Goal: Task Accomplishment & Management: Complete application form

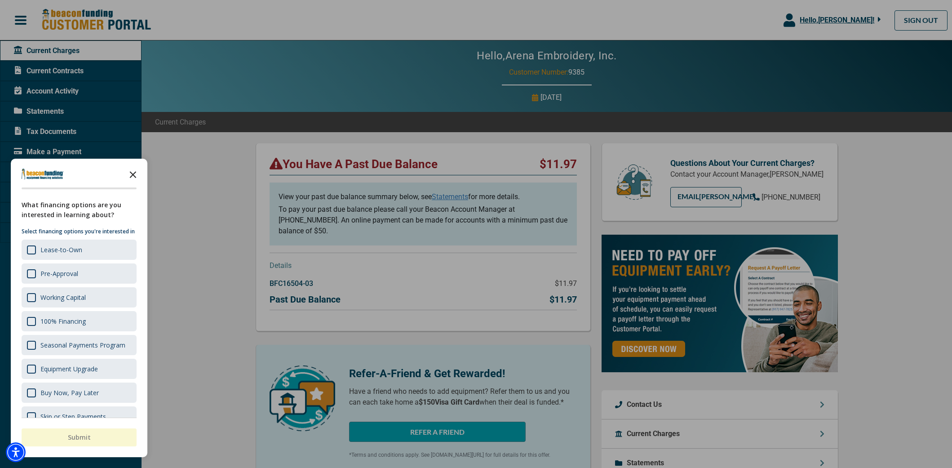
click at [135, 174] on icon "Close the survey" at bounding box center [133, 174] width 18 height 18
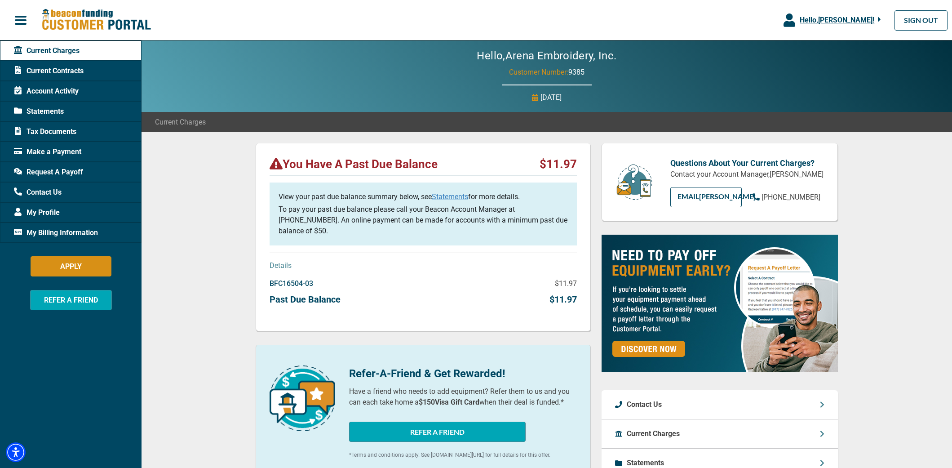
click at [40, 148] on span "Make a Payment" at bounding box center [47, 151] width 67 height 11
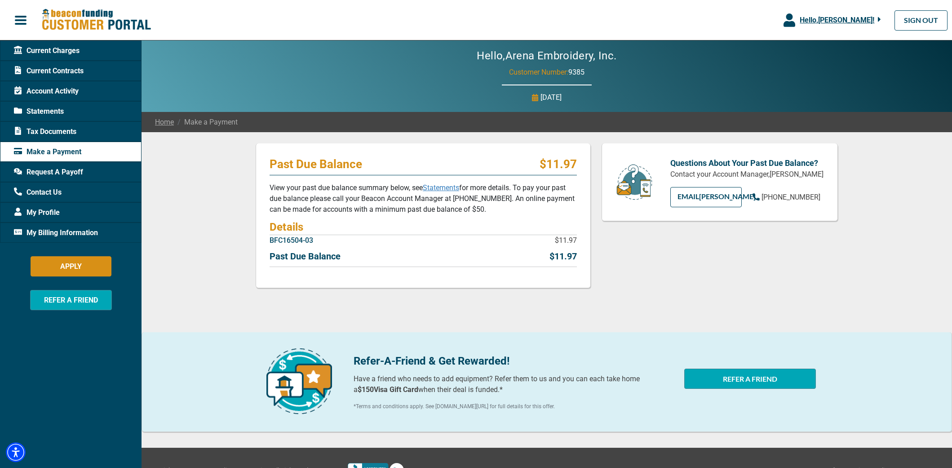
click at [442, 188] on link "Statements" at bounding box center [441, 187] width 36 height 9
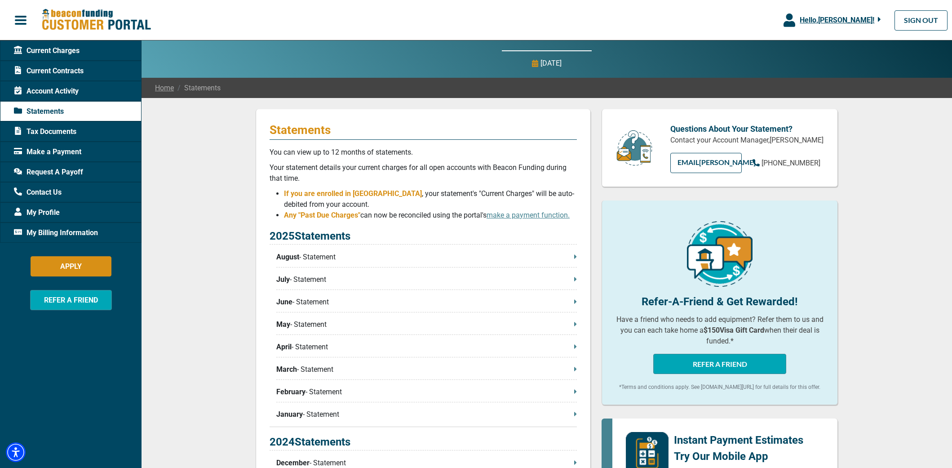
scroll to position [40, 0]
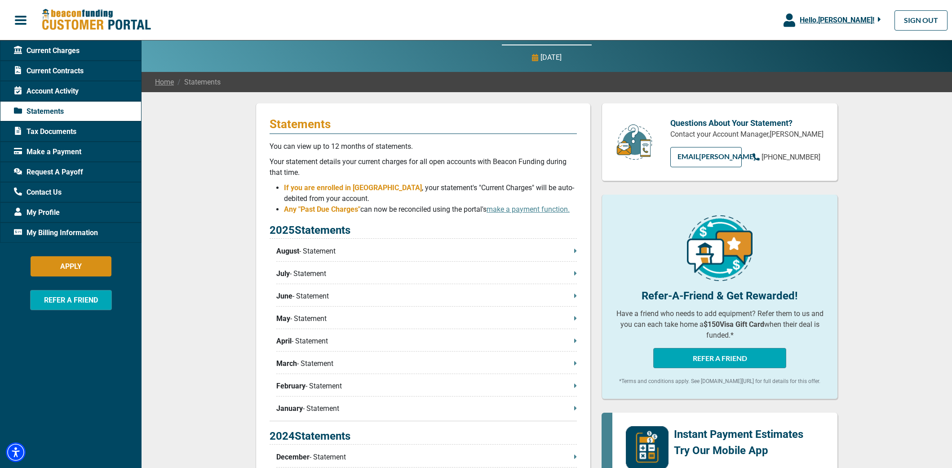
click at [573, 252] on p "August - Statement" at bounding box center [426, 251] width 301 height 11
click at [574, 274] on icon at bounding box center [575, 273] width 2 height 4
click at [575, 297] on icon at bounding box center [575, 295] width 2 height 4
click at [575, 319] on icon at bounding box center [575, 318] width 2 height 4
click at [575, 342] on icon at bounding box center [575, 340] width 2 height 4
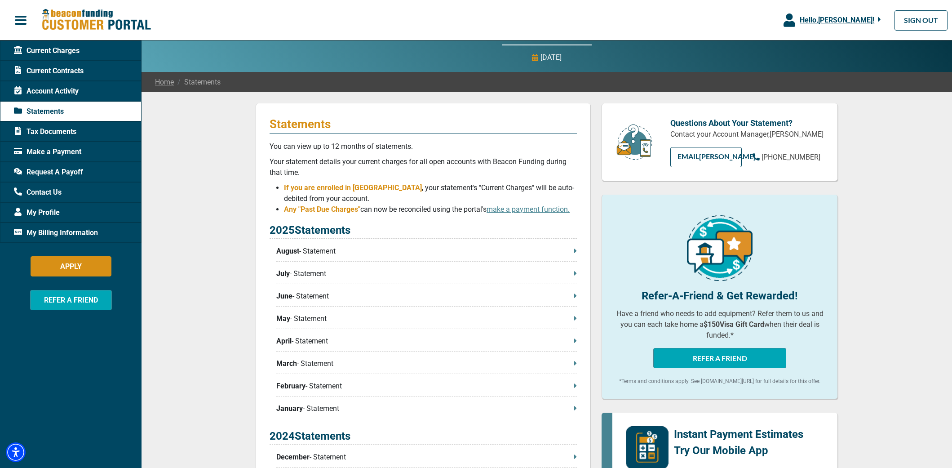
click at [575, 365] on icon at bounding box center [575, 363] width 2 height 4
click at [575, 387] on icon at bounding box center [575, 385] width 2 height 4
click at [575, 410] on icon at bounding box center [575, 408] width 2 height 4
click at [84, 239] on div "My Billing Information" at bounding box center [71, 232] width 142 height 20
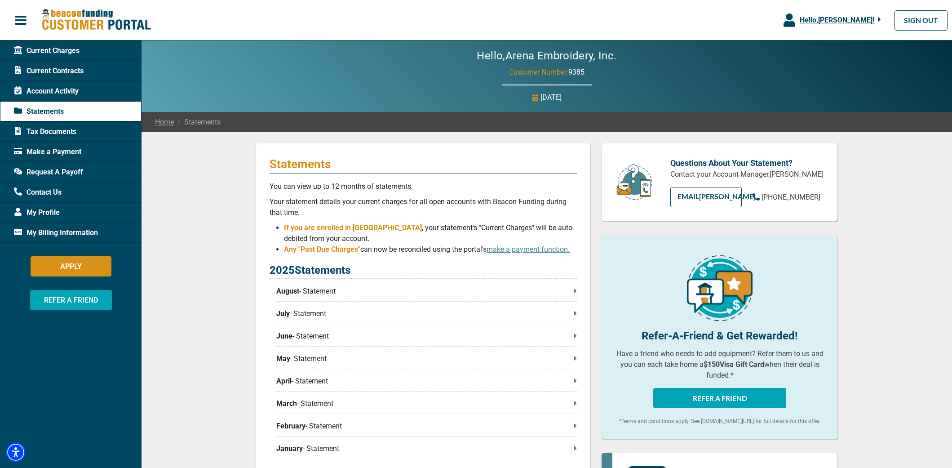
click at [69, 226] on div "My Billing Information" at bounding box center [71, 232] width 142 height 20
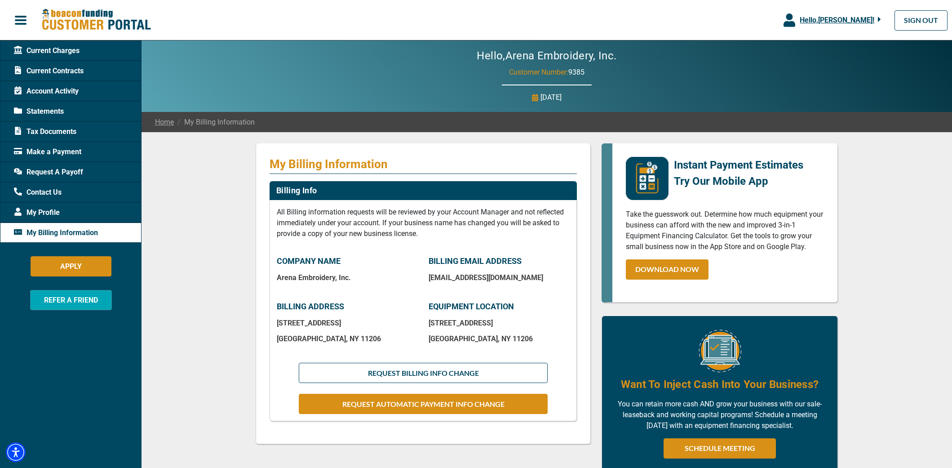
click at [35, 146] on span "Make a Payment" at bounding box center [47, 151] width 67 height 11
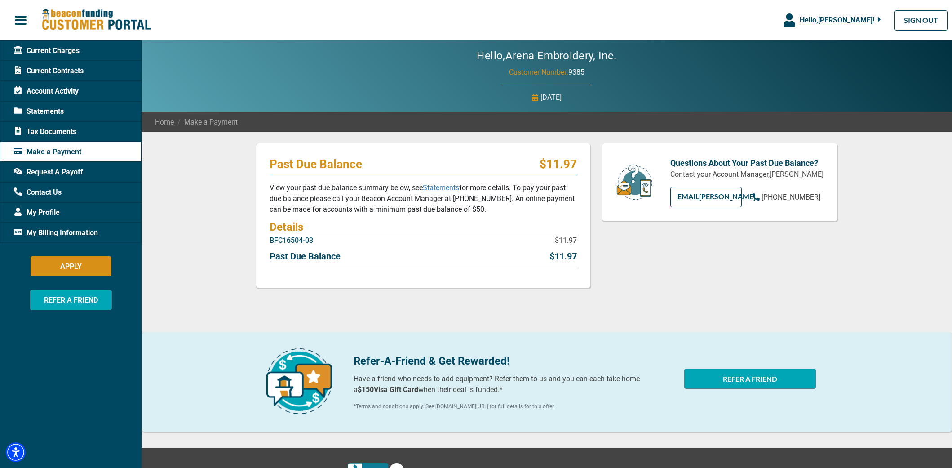
click at [40, 51] on span "Current Charges" at bounding box center [47, 50] width 66 height 11
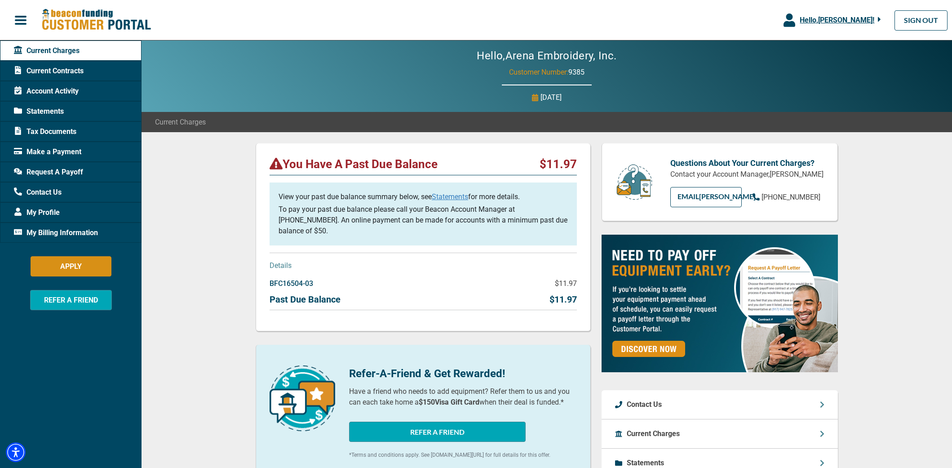
click at [67, 235] on span "My Billing Information" at bounding box center [56, 232] width 84 height 11
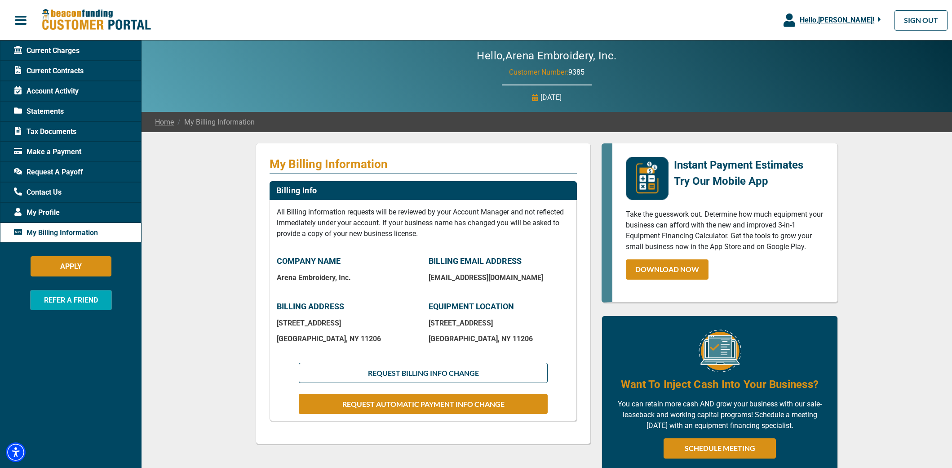
click at [44, 153] on span "Make a Payment" at bounding box center [47, 151] width 67 height 11
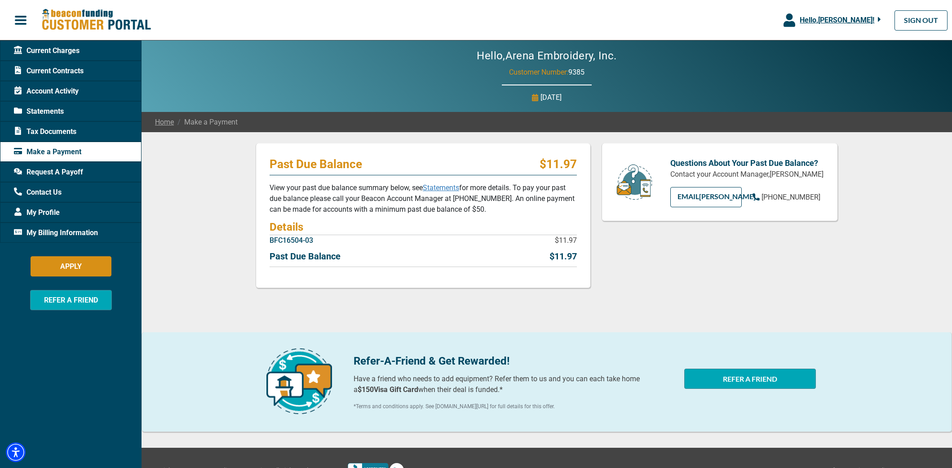
click at [63, 70] on span "Current Contracts" at bounding box center [49, 71] width 70 height 11
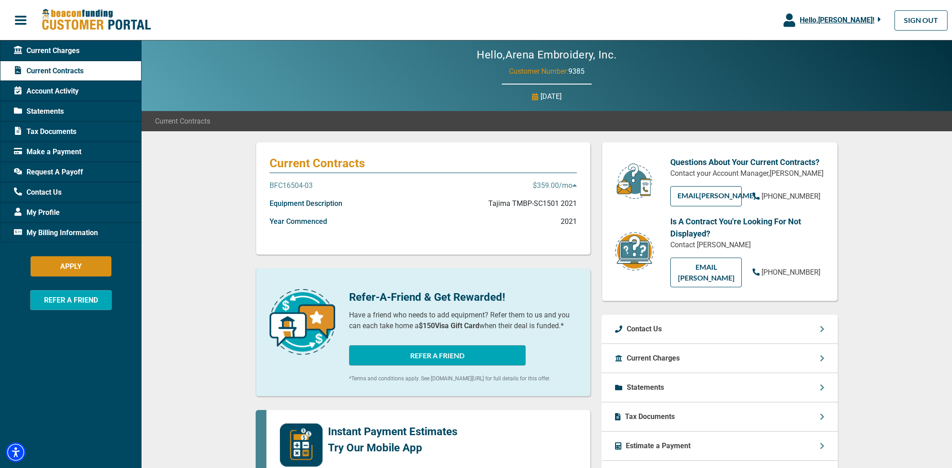
click at [66, 93] on span "Account Activity" at bounding box center [46, 91] width 65 height 11
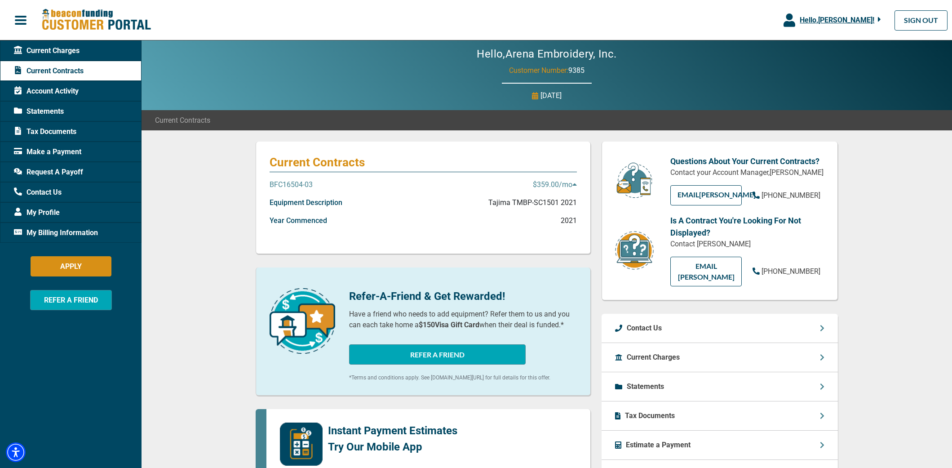
scroll to position [1, 0]
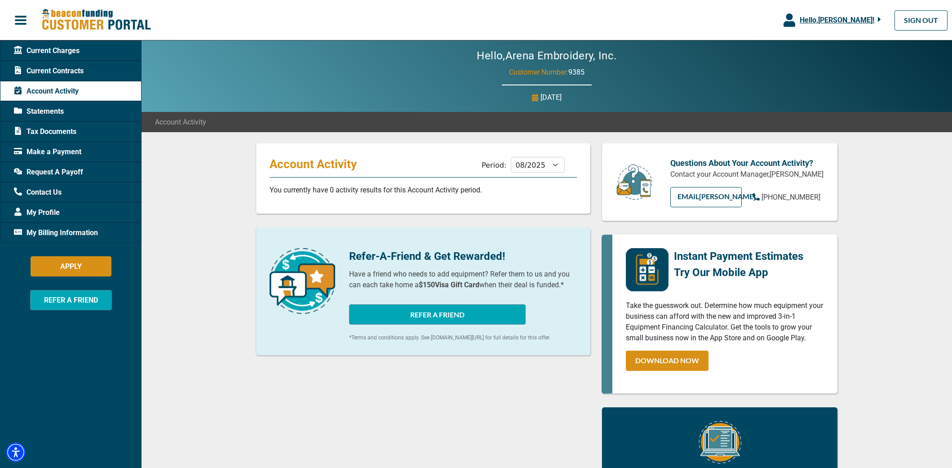
click at [53, 111] on span "Statements" at bounding box center [39, 111] width 50 height 11
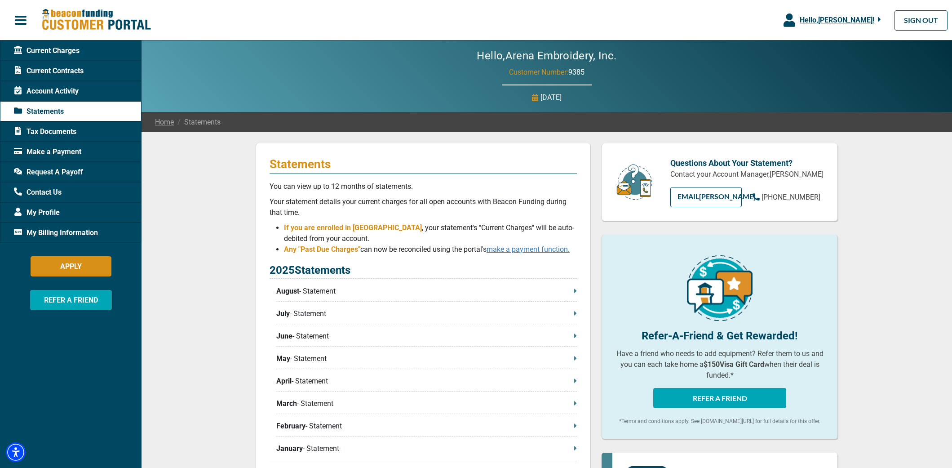
click at [542, 250] on link "make a payment function." at bounding box center [528, 249] width 83 height 9
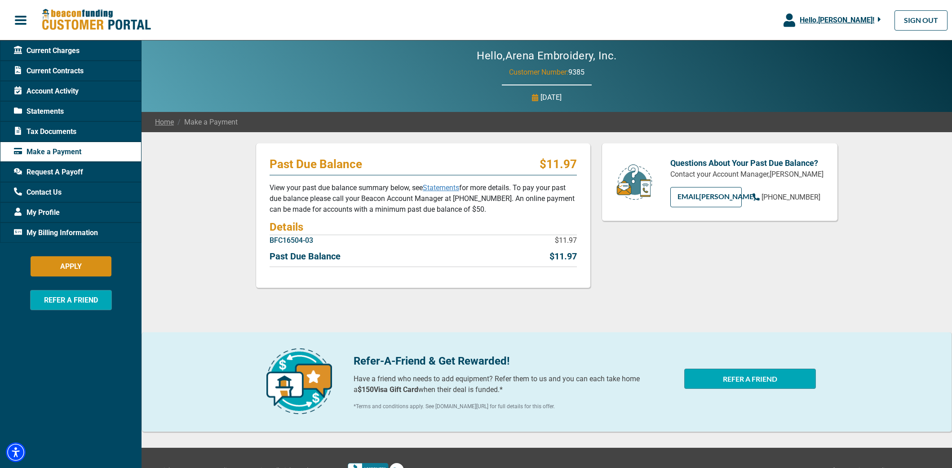
click at [850, 20] on span "Hello, [PERSON_NAME] !" at bounding box center [837, 20] width 75 height 9
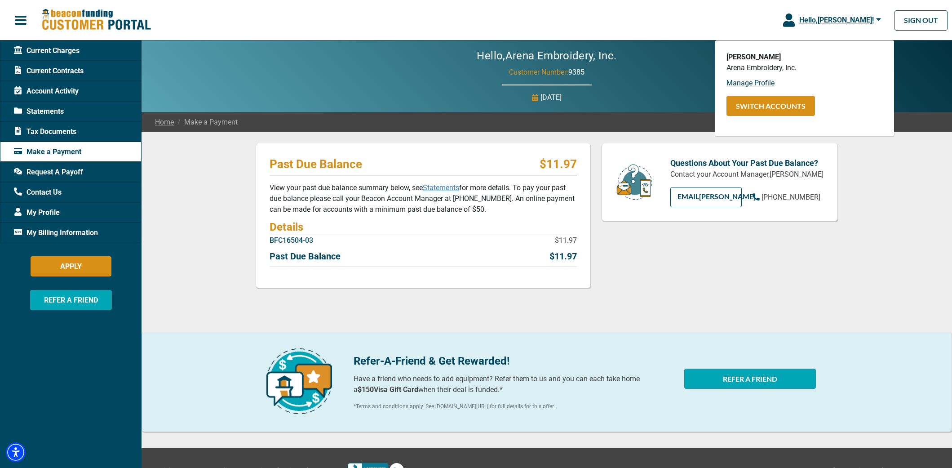
click at [850, 20] on span "Hello, [PERSON_NAME] !" at bounding box center [836, 20] width 75 height 9
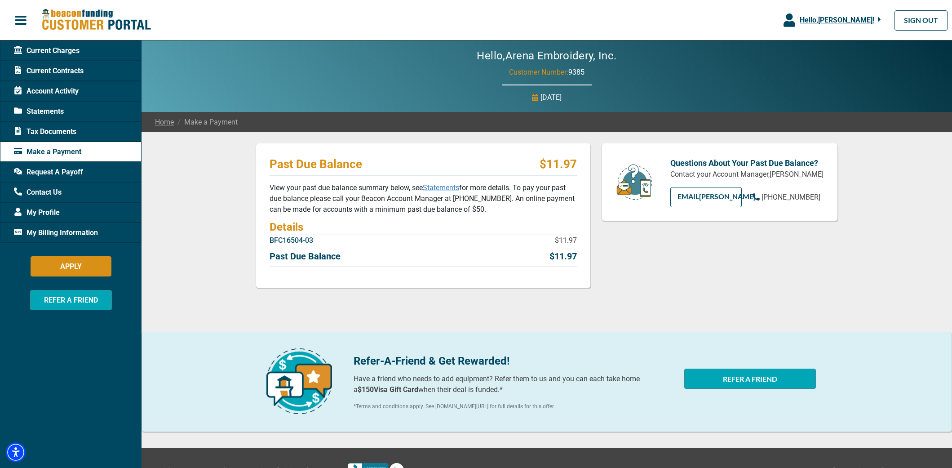
click at [11, 22] on button "button" at bounding box center [20, 20] width 41 height 19
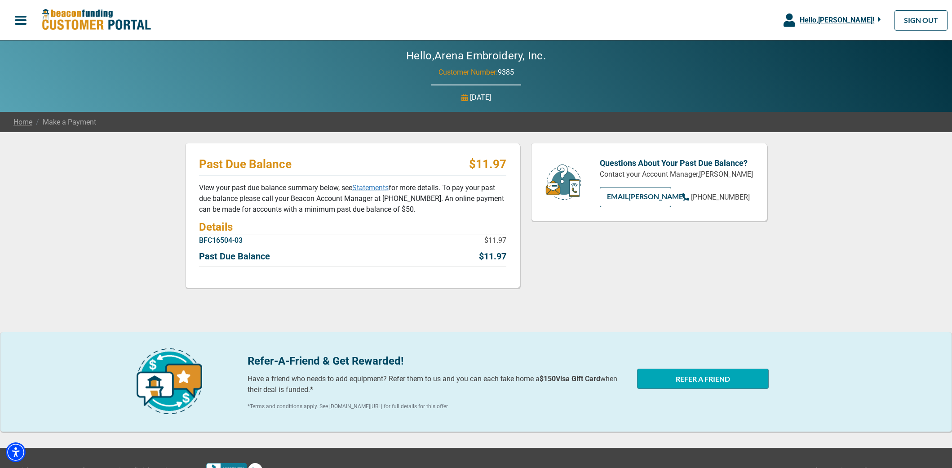
click at [21, 20] on span "button" at bounding box center [20, 19] width 13 height 13
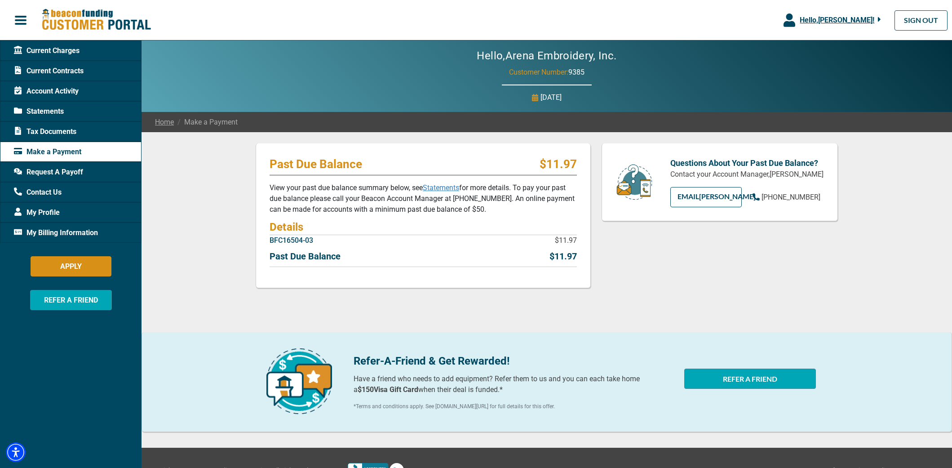
click at [33, 212] on span "My Profile" at bounding box center [37, 212] width 46 height 11
click at [54, 211] on span "My Profile" at bounding box center [37, 212] width 46 height 11
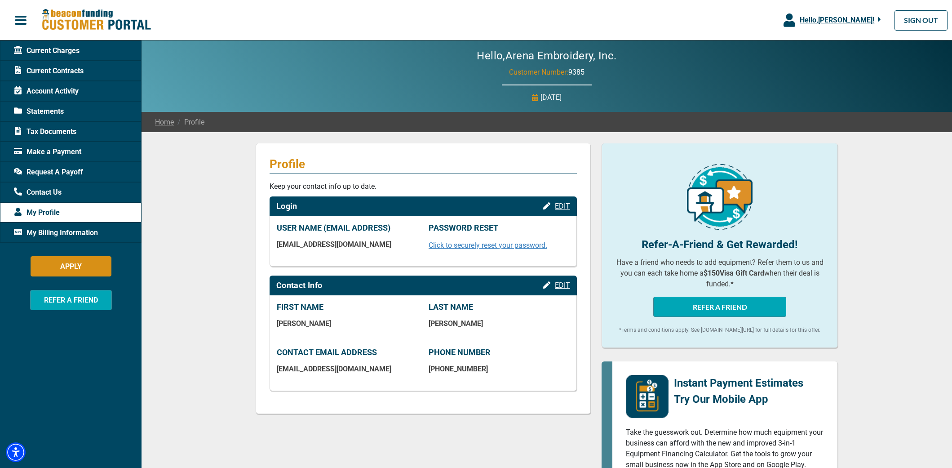
click at [53, 232] on span "My Billing Information" at bounding box center [56, 232] width 84 height 11
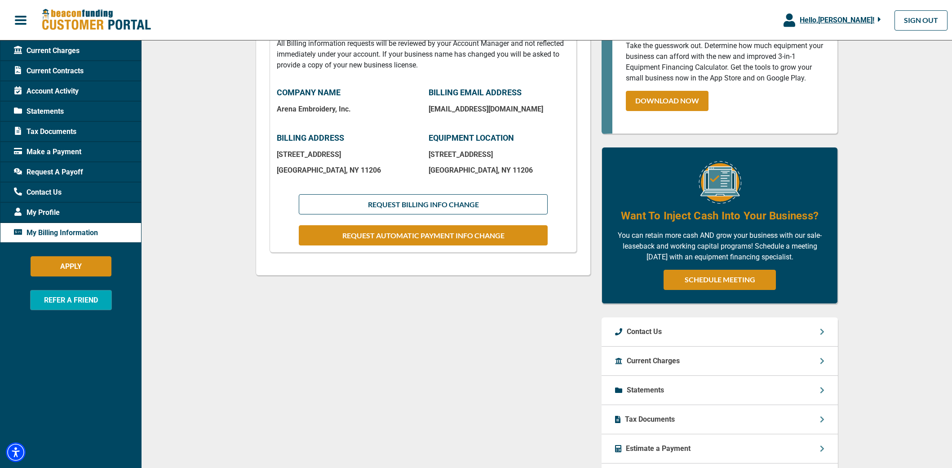
scroll to position [168, 0]
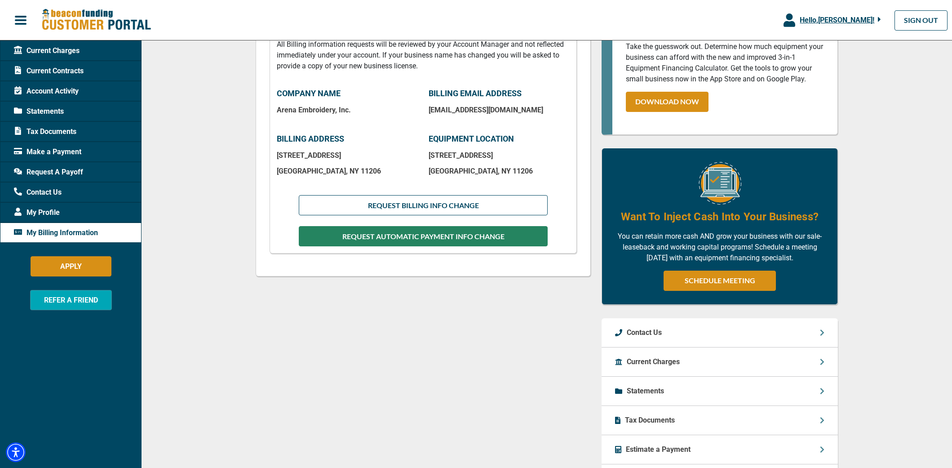
click at [393, 236] on button "REQUEST AUTOMATIC PAYMENT INFO CHANGE" at bounding box center [423, 236] width 249 height 20
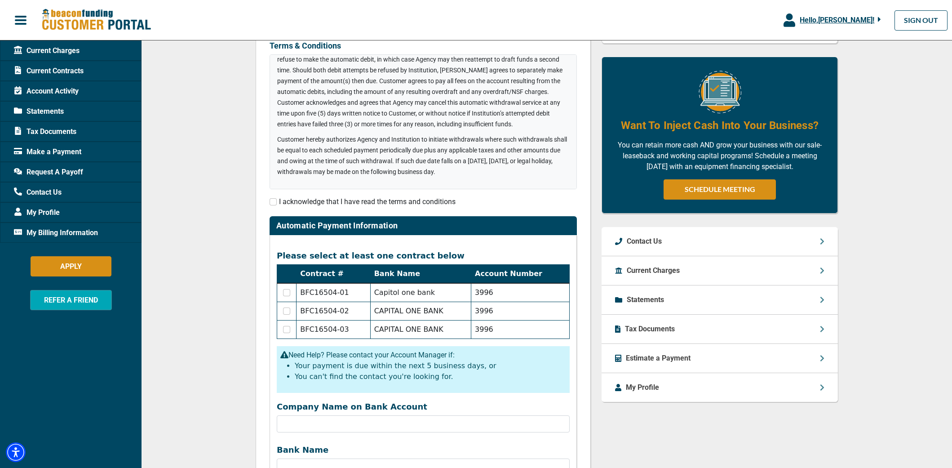
scroll to position [179, 0]
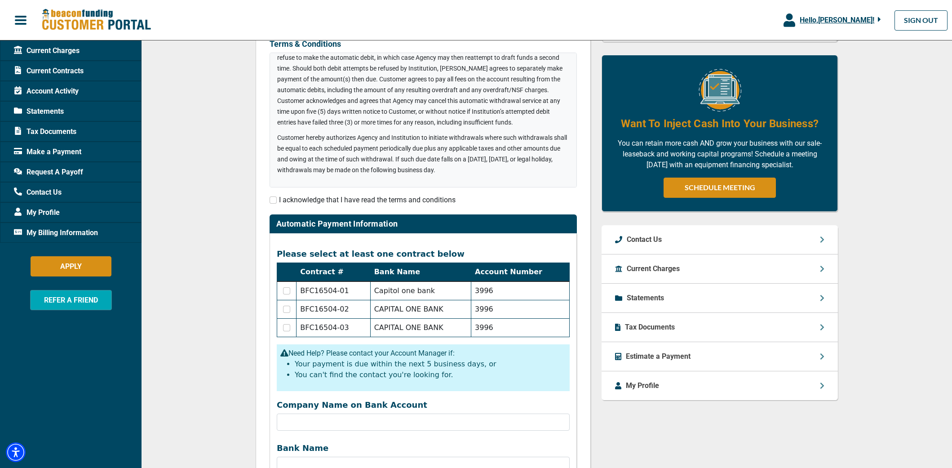
click at [272, 198] on input "checkbox" at bounding box center [273, 199] width 7 height 7
checkbox input "true"
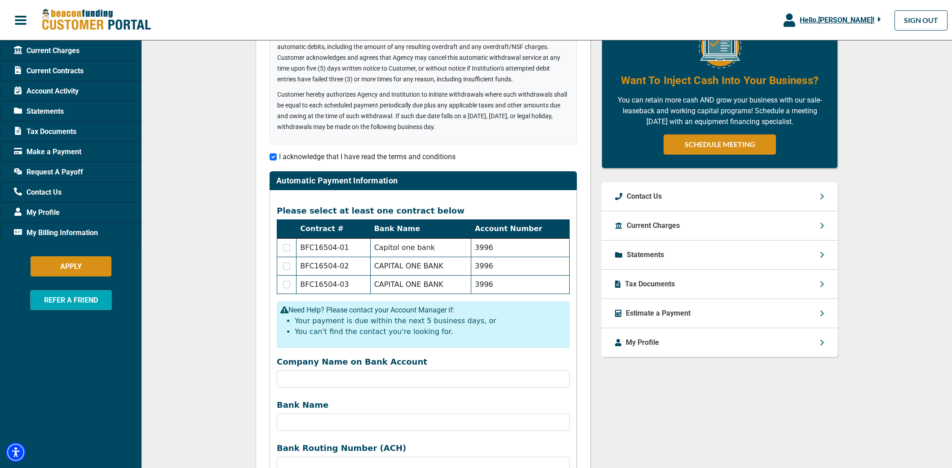
scroll to position [224, 0]
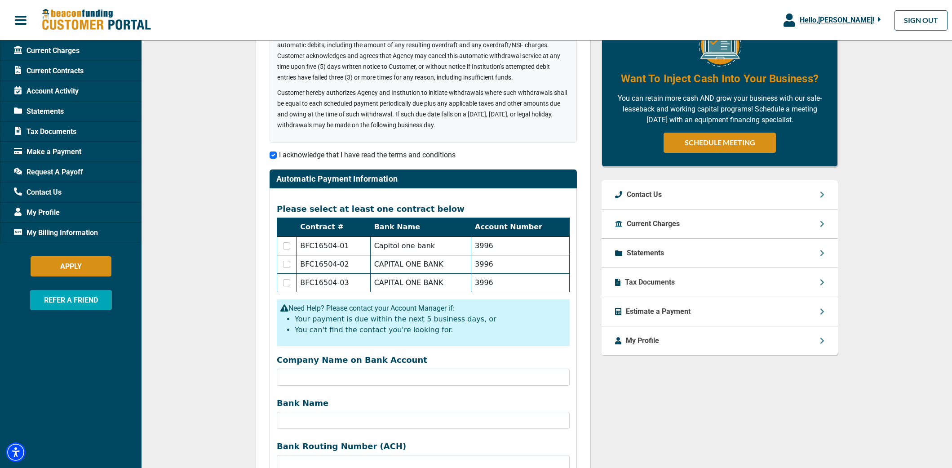
click at [284, 283] on input "checkbox" at bounding box center [286, 282] width 7 height 7
checkbox input "true"
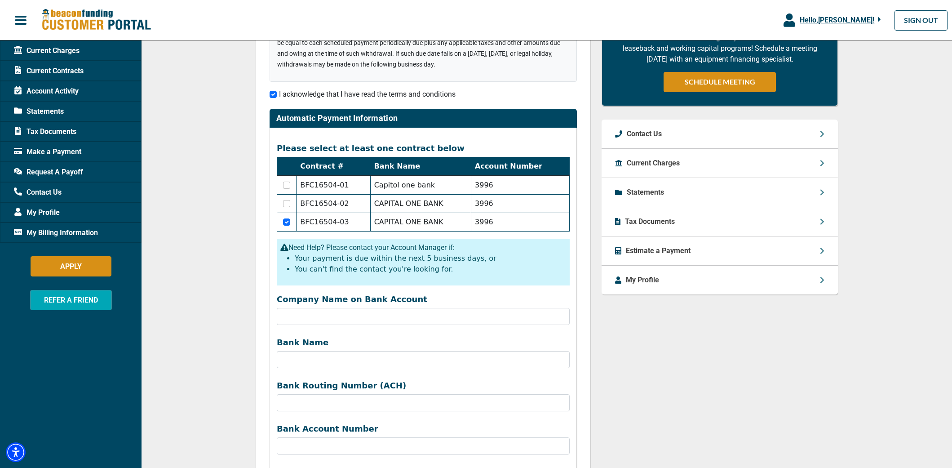
scroll to position [286, 0]
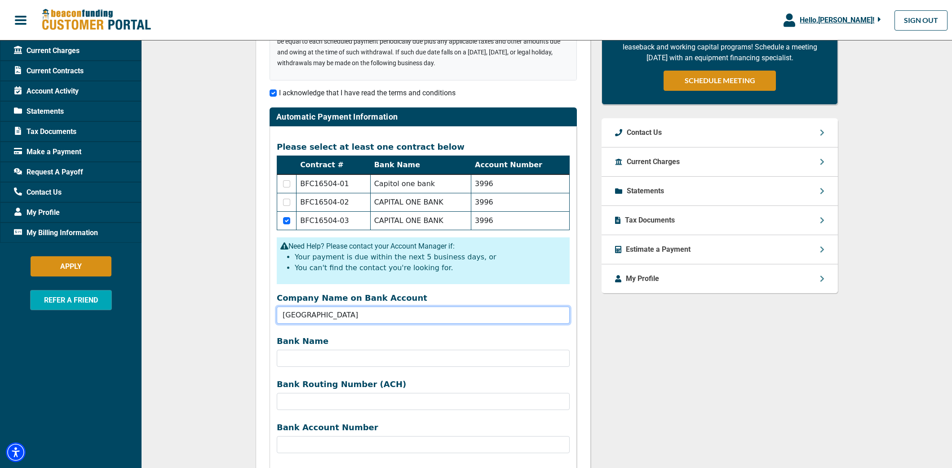
type input "[GEOGRAPHIC_DATA]"
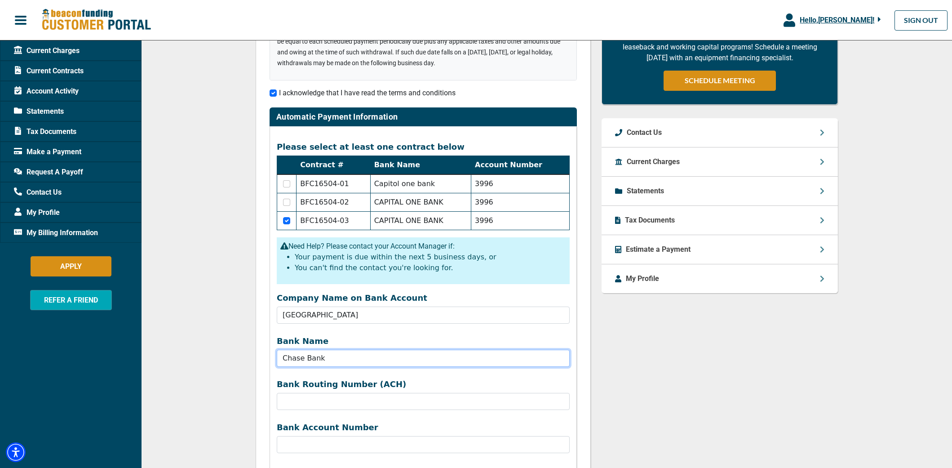
type input "Chase Bank"
click at [320, 435] on div "Bank Account Number" at bounding box center [423, 437] width 304 height 31
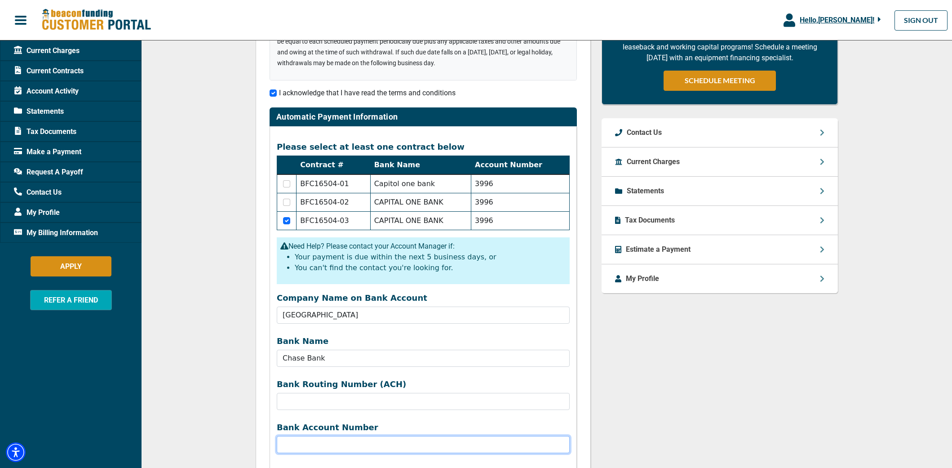
paste input "731318856"
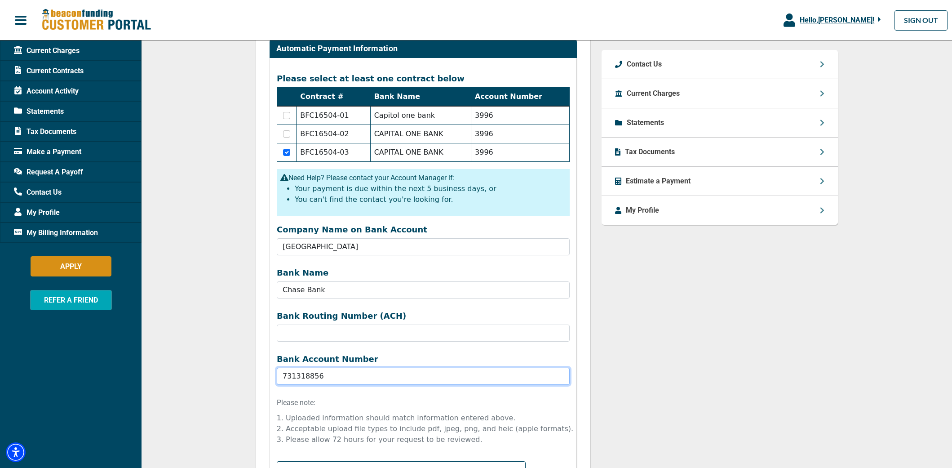
scroll to position [361, 0]
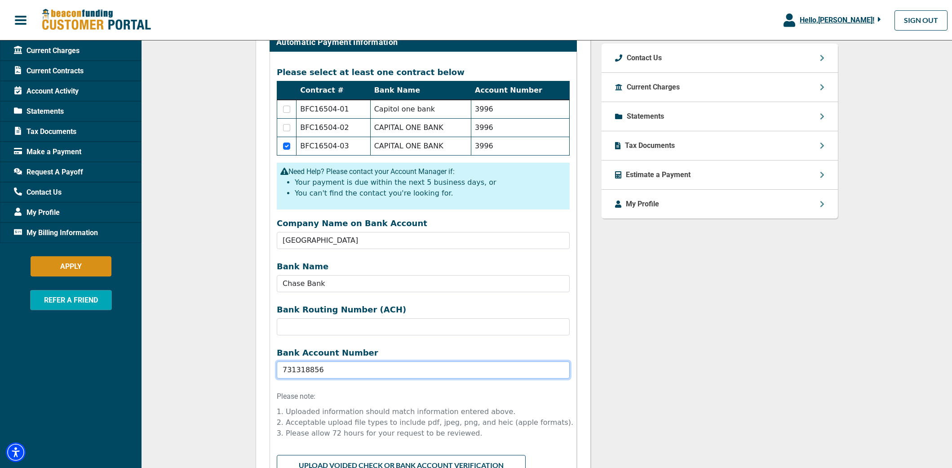
type input "731318856"
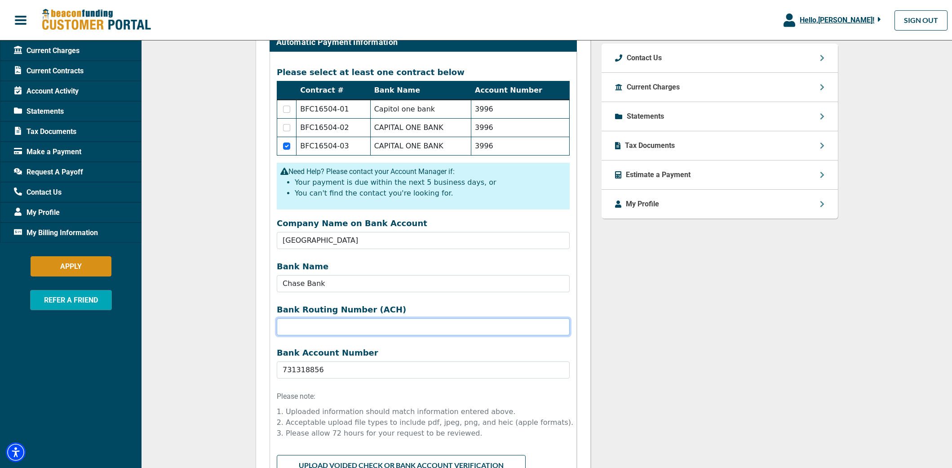
click at [458, 334] on input "Company Name on Bank Account" at bounding box center [423, 326] width 293 height 17
paste input "322271627"
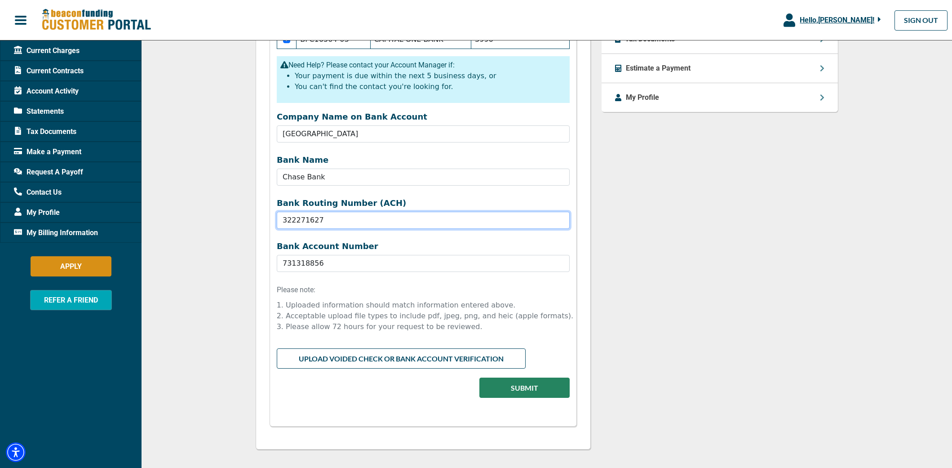
scroll to position [468, 0]
type input "322271627"
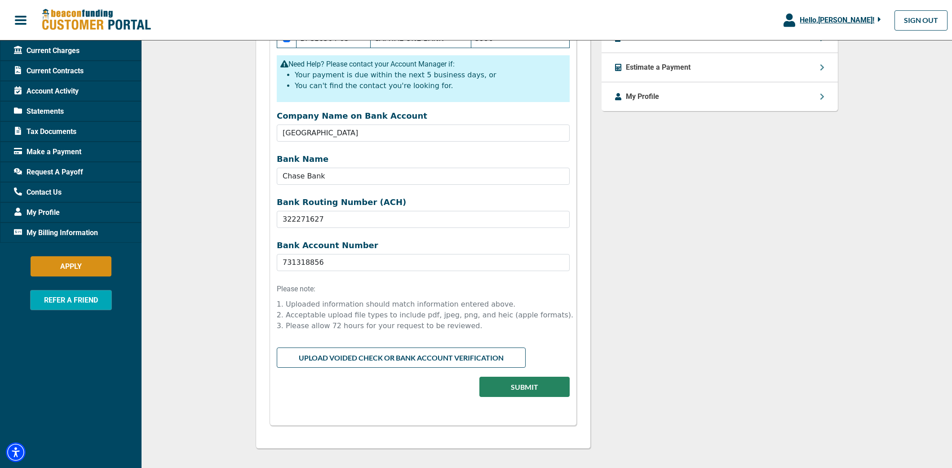
click at [408, 363] on input "file" at bounding box center [423, 355] width 293 height 17
type input "C:\fakepath\AEI Chase 8_2025 Account details - chase.com.pdf"
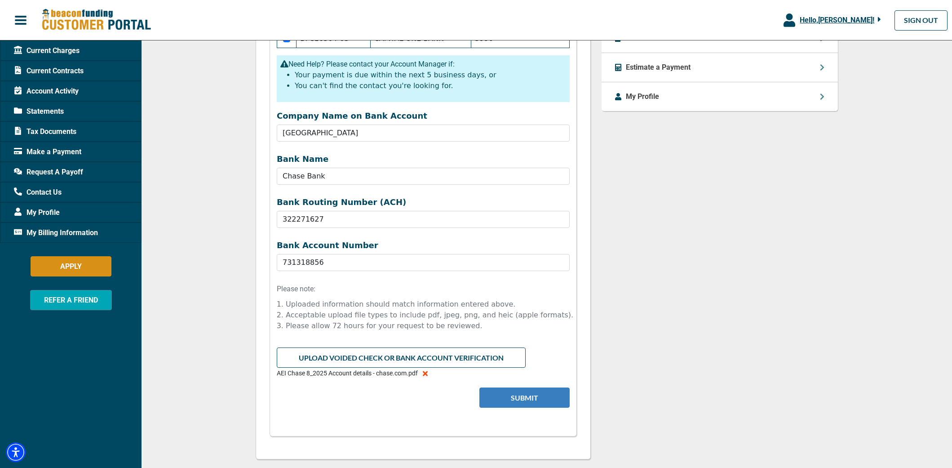
click at [519, 398] on button "Submit" at bounding box center [524, 397] width 90 height 20
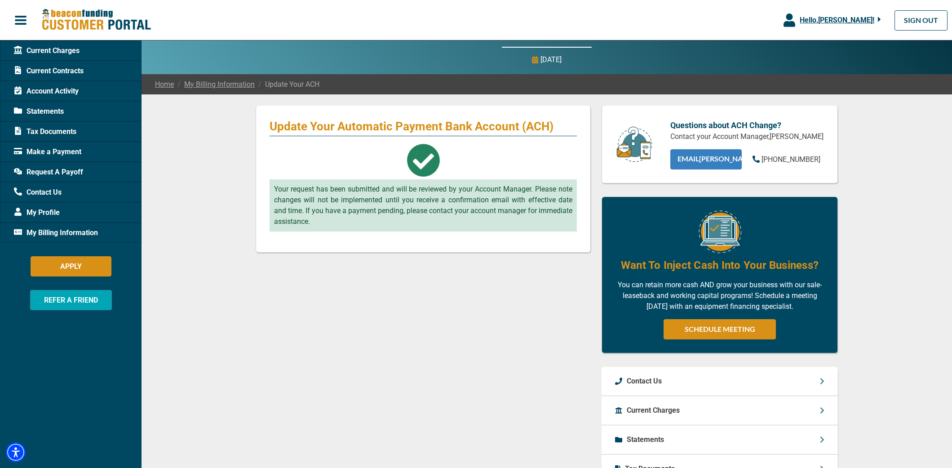
scroll to position [40, 0]
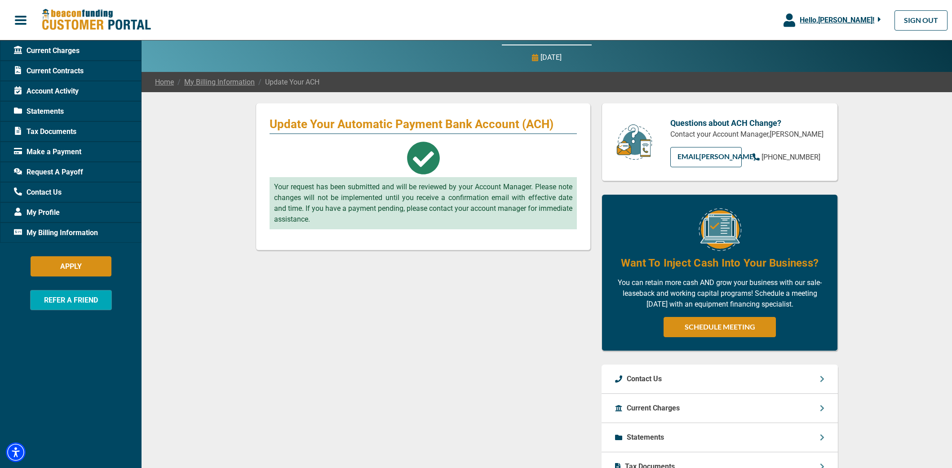
click at [47, 53] on span "Current Charges" at bounding box center [47, 50] width 66 height 11
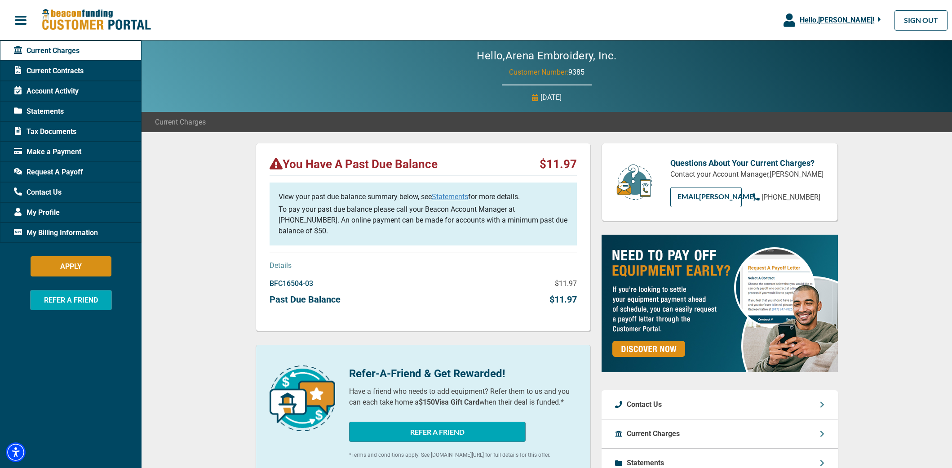
click at [519, 72] on span "Customer Number:" at bounding box center [538, 72] width 59 height 9
click at [507, 72] on div "Hello, Arena Embroidery, Inc. Customer Number: 9385 [DATE]" at bounding box center [547, 75] width 810 height 71
drag, startPoint x: 508, startPoint y: 72, endPoint x: 593, endPoint y: 75, distance: 85.4
click at [593, 75] on div "Hello, Arena Embroidery, Inc. Customer Number: 9385 [DATE]" at bounding box center [547, 75] width 810 height 71
copy p "Customer Number: 9385"
